Goal: Find specific page/section: Find specific page/section

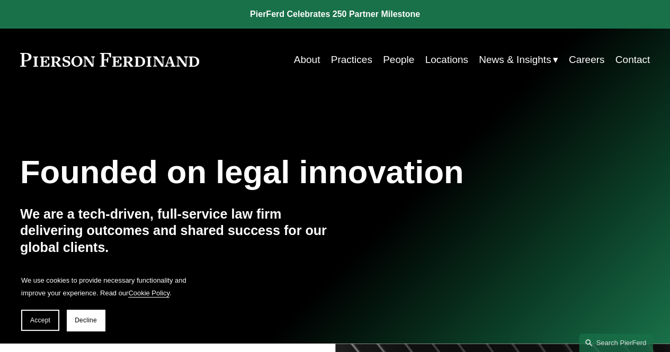
click at [348, 60] on link "Practices" at bounding box center [351, 60] width 41 height 20
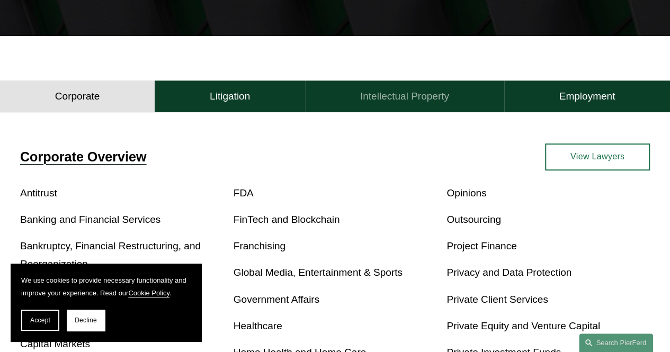
scroll to position [219, 0]
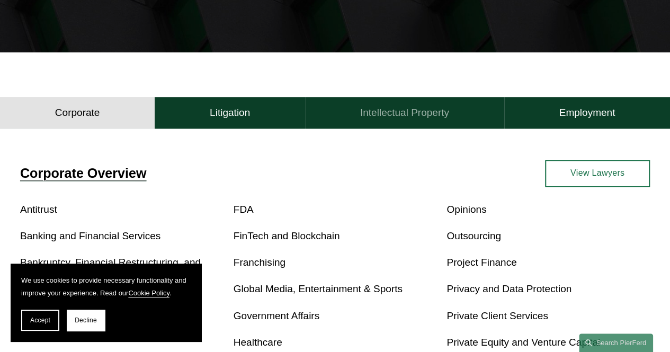
click at [403, 115] on h4 "Intellectual Property" at bounding box center [404, 112] width 89 height 13
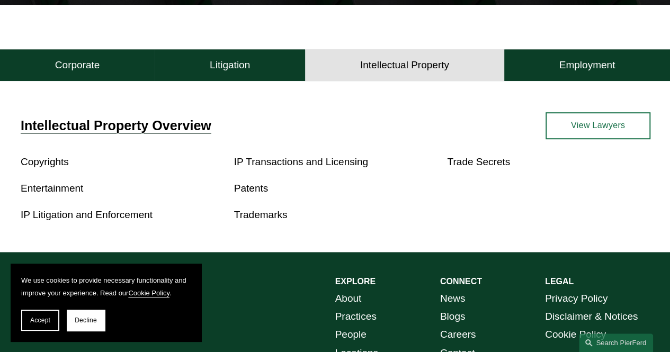
scroll to position [265, 0]
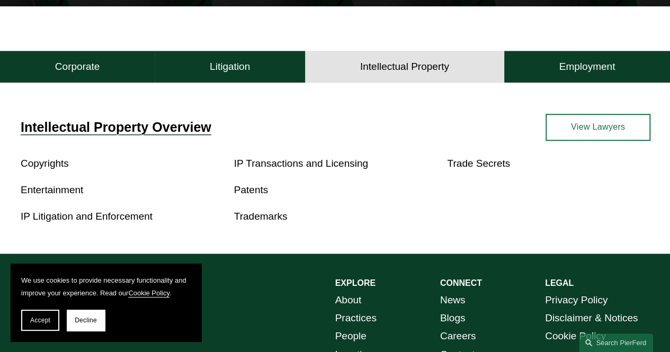
click at [99, 321] on button "Decline" at bounding box center [86, 320] width 38 height 21
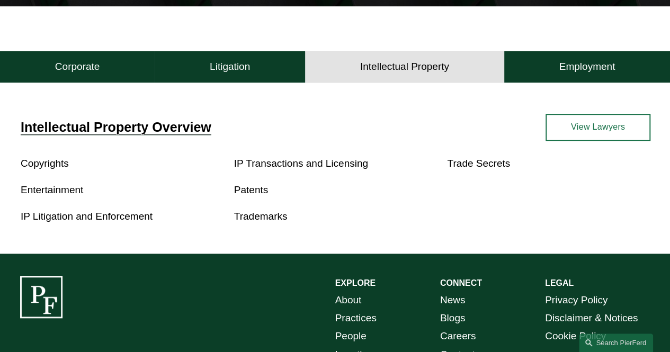
click at [39, 193] on link "Entertainment" at bounding box center [52, 189] width 62 height 11
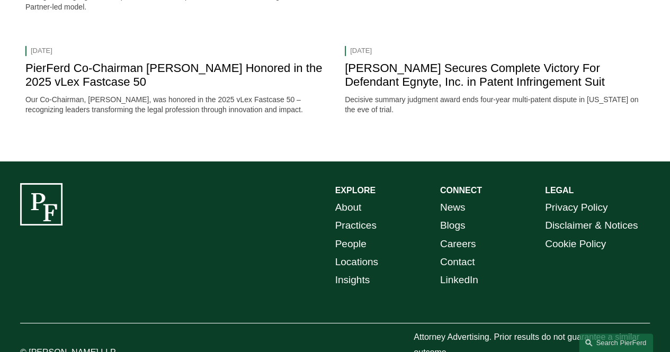
scroll to position [1710, 0]
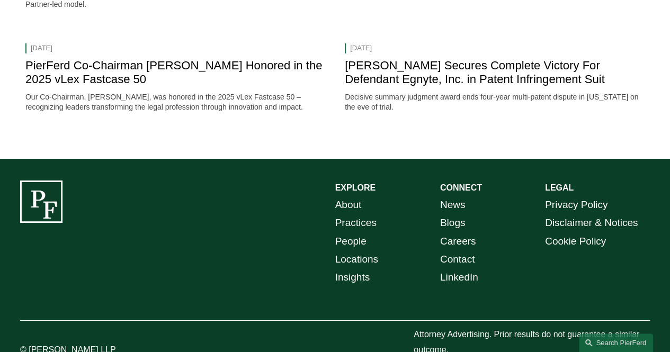
click at [343, 250] on link "People" at bounding box center [350, 241] width 31 height 18
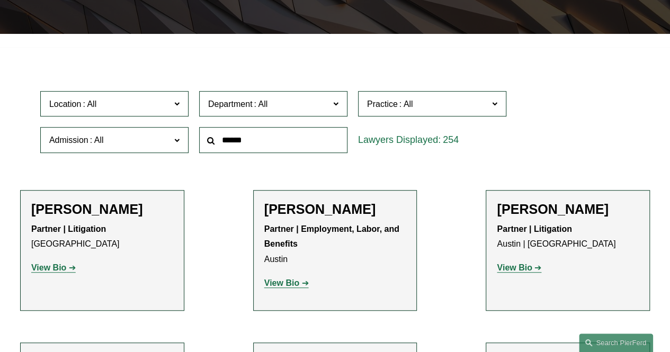
scroll to position [309, 0]
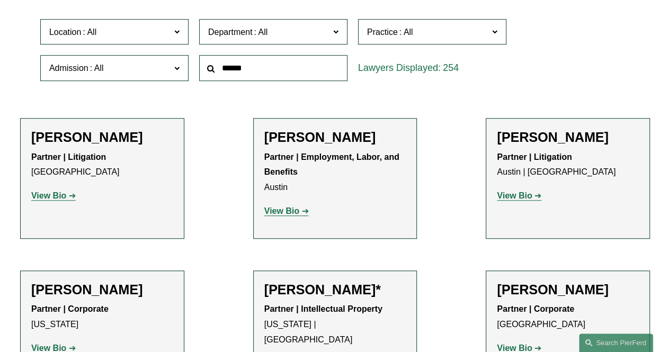
click at [441, 34] on span "Practice" at bounding box center [427, 32] width 121 height 14
drag, startPoint x: 507, startPoint y: 50, endPoint x: 507, endPoint y: 65, distance: 14.8
click at [507, 65] on div "Location All Atlanta Austin Boston Charlotte Chicago Cincinnati Cleveland Colum…" at bounding box center [335, 50] width 600 height 73
drag, startPoint x: 506, startPoint y: 74, endPoint x: 508, endPoint y: 88, distance: 14.5
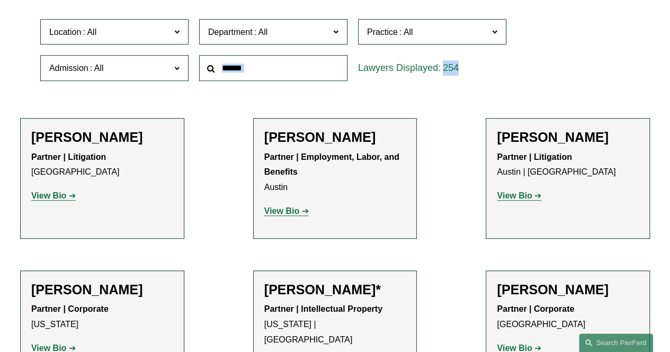
click at [508, 86] on div "Location All Atlanta Austin Boston Charlotte Chicago Cincinnati Cleveland Colum…" at bounding box center [335, 50] width 600 height 73
click at [0, 0] on link "Condemnation and Eminent Domain" at bounding box center [0, 0] width 0 height 0
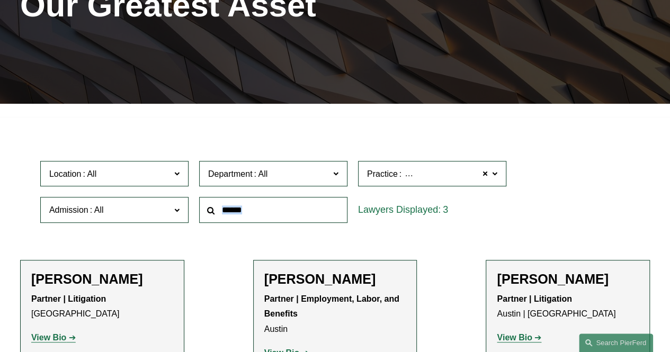
scroll to position [161, 0]
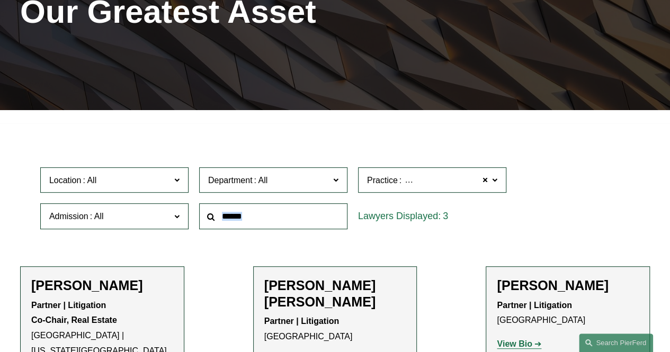
click at [494, 182] on span at bounding box center [494, 180] width 5 height 14
click at [0, 0] on link "Construction and Design Professional" at bounding box center [0, 0] width 0 height 0
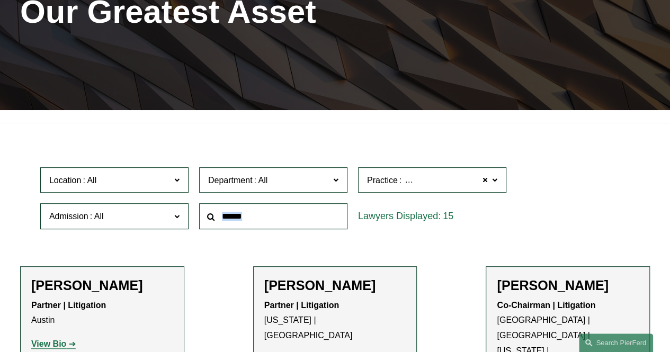
click at [426, 186] on span "Construction and Design Professional" at bounding box center [474, 181] width 142 height 14
click at [0, 0] on link "Commodities, Futures & Derivatives" at bounding box center [0, 0] width 0 height 0
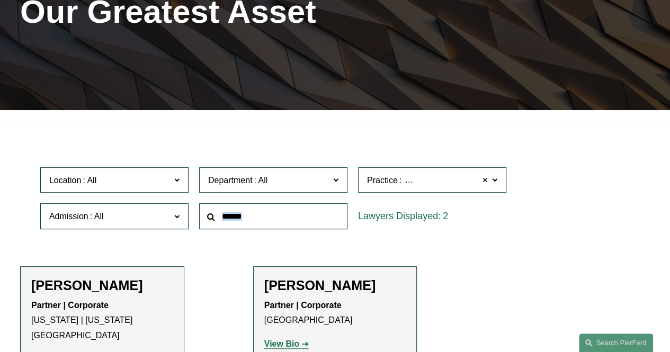
click at [486, 182] on span at bounding box center [485, 180] width 6 height 14
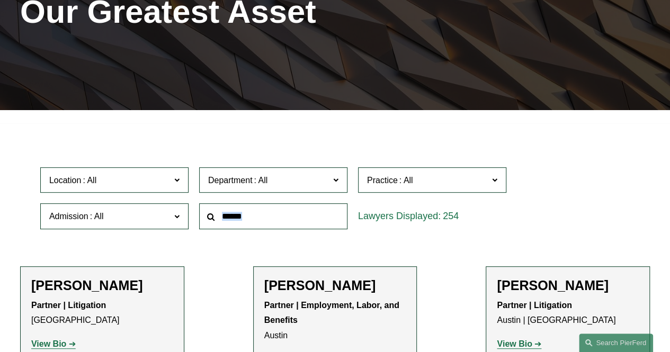
click at [495, 183] on span at bounding box center [494, 180] width 5 height 14
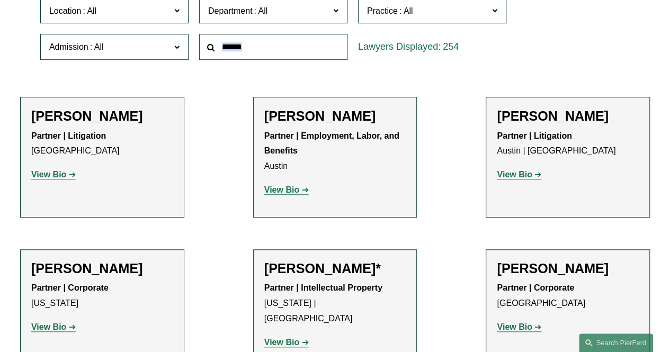
scroll to position [588, 0]
click at [0, 0] on link "Entertainment" at bounding box center [0, 0] width 0 height 0
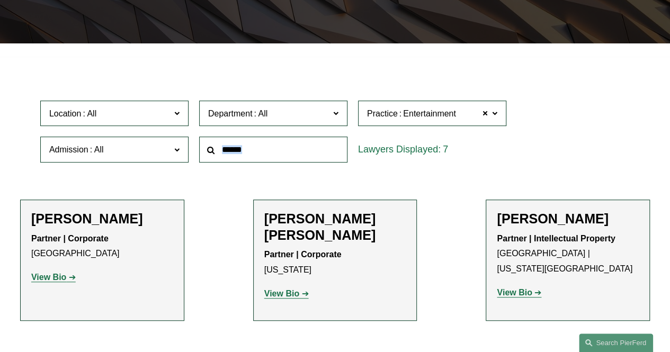
scroll to position [227, 0]
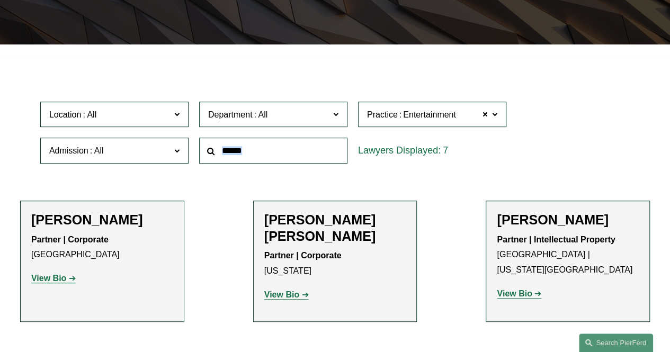
click at [495, 116] on span at bounding box center [494, 114] width 5 height 14
click at [484, 115] on span at bounding box center [485, 114] width 6 height 14
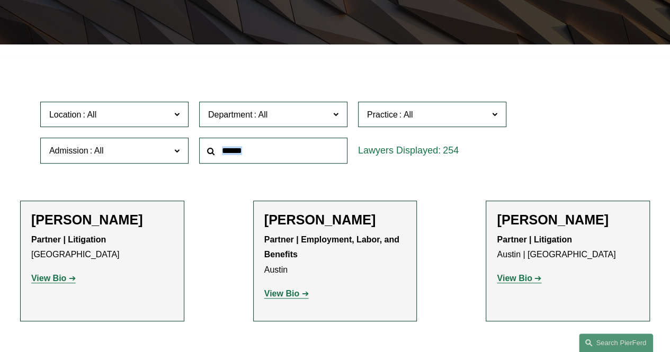
scroll to position [381, 0]
click at [0, 0] on link "Copyrights" at bounding box center [0, 0] width 0 height 0
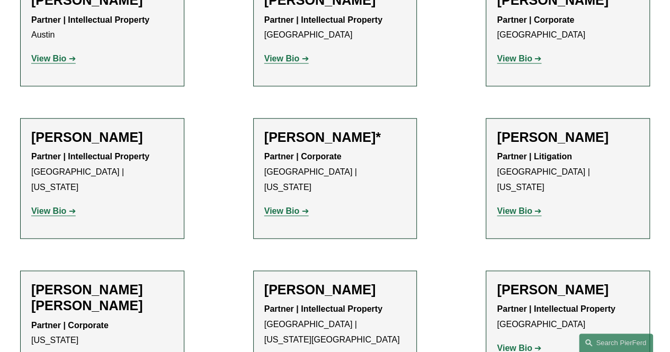
scroll to position [443, 0]
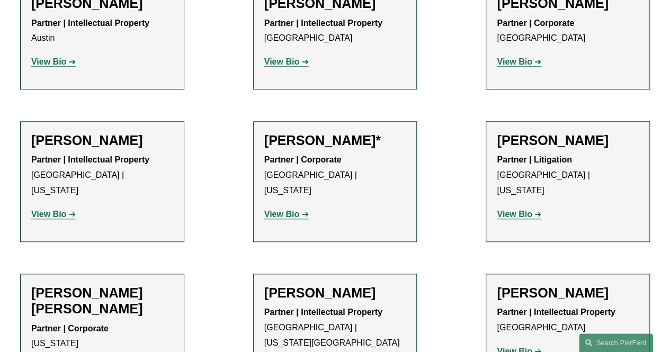
click at [288, 210] on strong "View Bio" at bounding box center [281, 214] width 35 height 9
